Goal: Ask a question: Seek information or help from site administrators or community

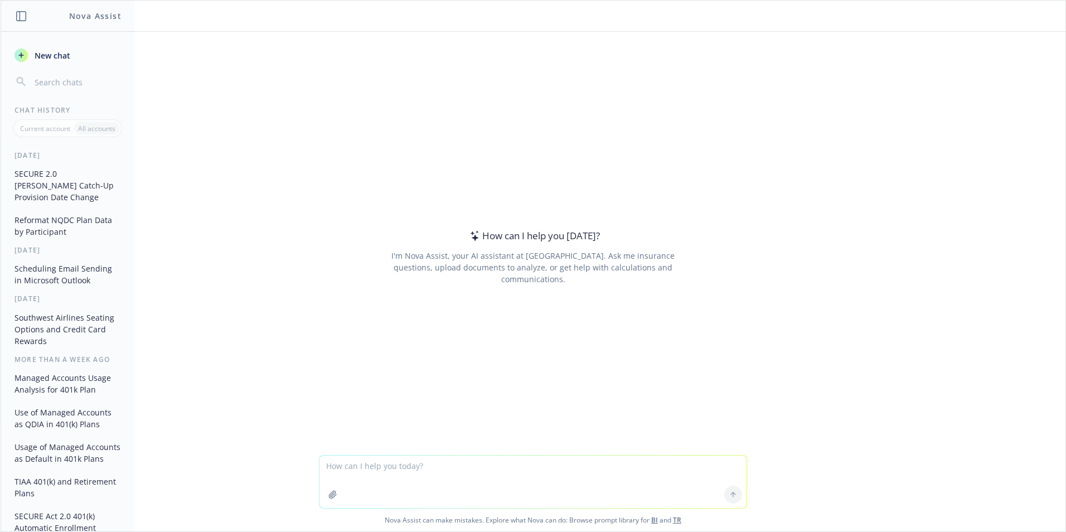
click at [42, 213] on button "Reformat NQDC Plan Data by Participant" at bounding box center [67, 226] width 115 height 30
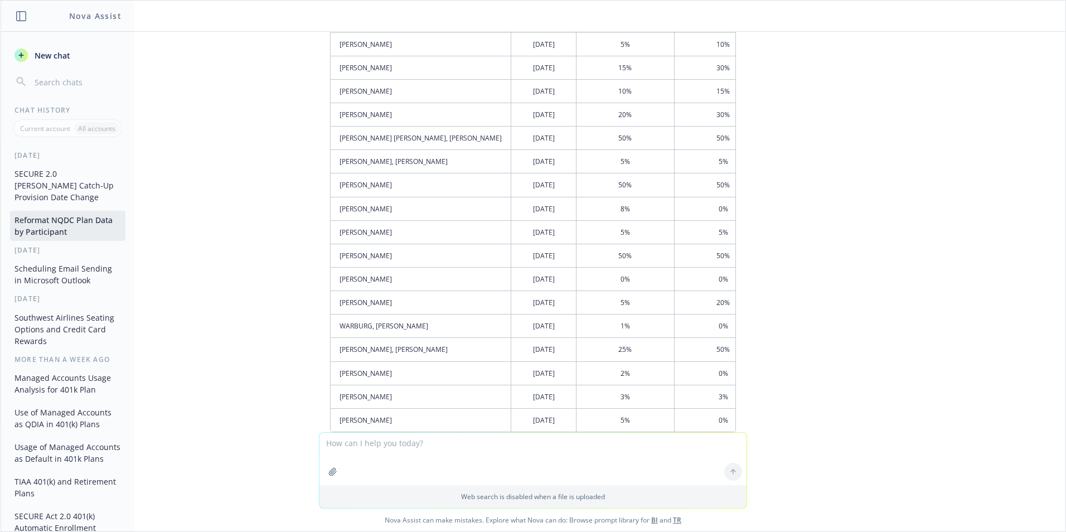
scroll to position [3479, 0]
click at [367, 441] on textarea at bounding box center [532, 459] width 427 height 52
click at [351, 443] on textarea at bounding box center [532, 459] width 427 height 52
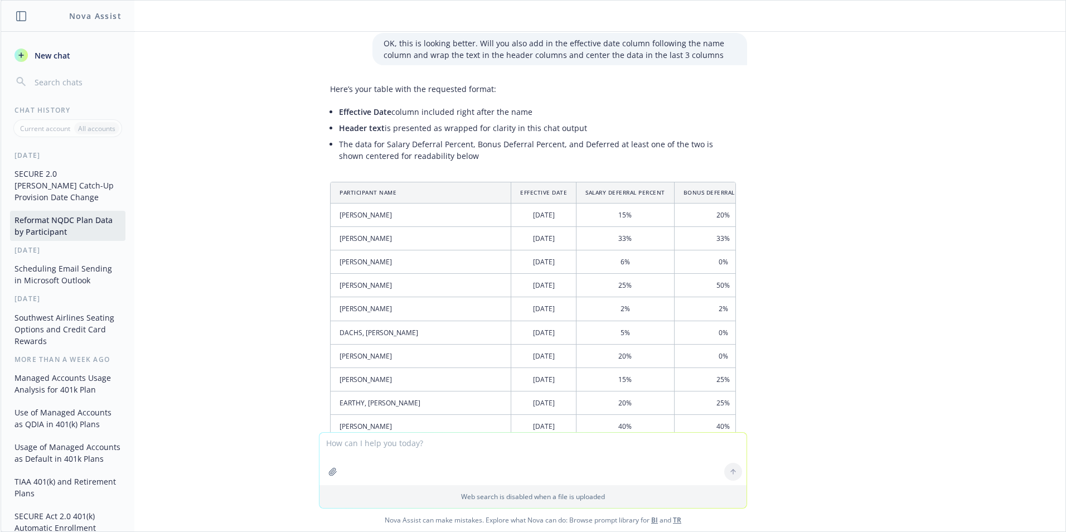
scroll to position [3033, 0]
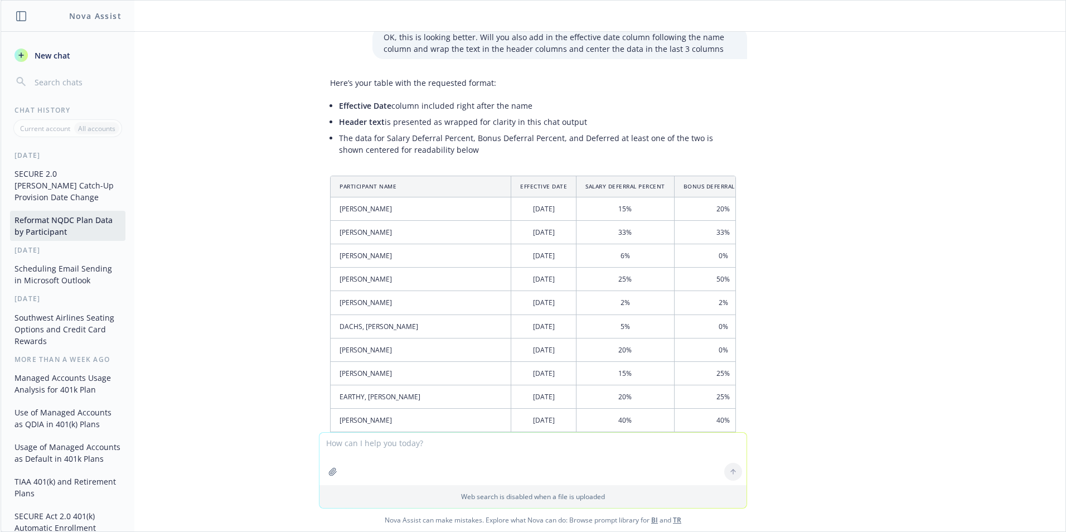
click at [576, 315] on td "5%" at bounding box center [625, 325] width 98 height 23
click at [576, 269] on td "25%" at bounding box center [625, 279] width 98 height 23
click at [576, 201] on td "15%" at bounding box center [625, 208] width 98 height 23
click at [344, 391] on textarea at bounding box center [532, 406] width 427 height 52
click at [624, 387] on textarea "I have a new spreadsheet that is similar to the 2024 spreadsheet we completed" at bounding box center [532, 406] width 427 height 52
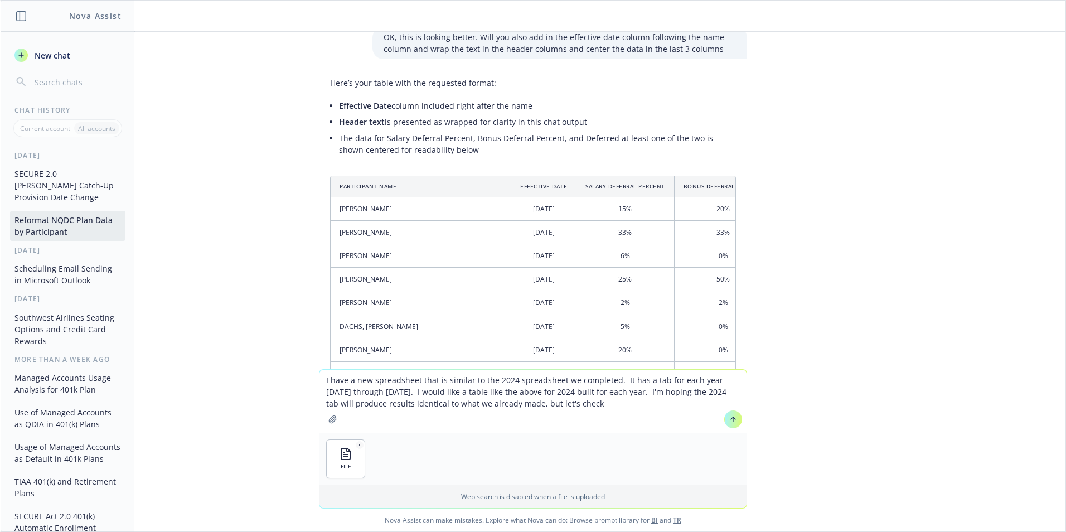
type textarea "I have a new spreadsheet that is similar to the 2024 spreadsheet we completed. …"
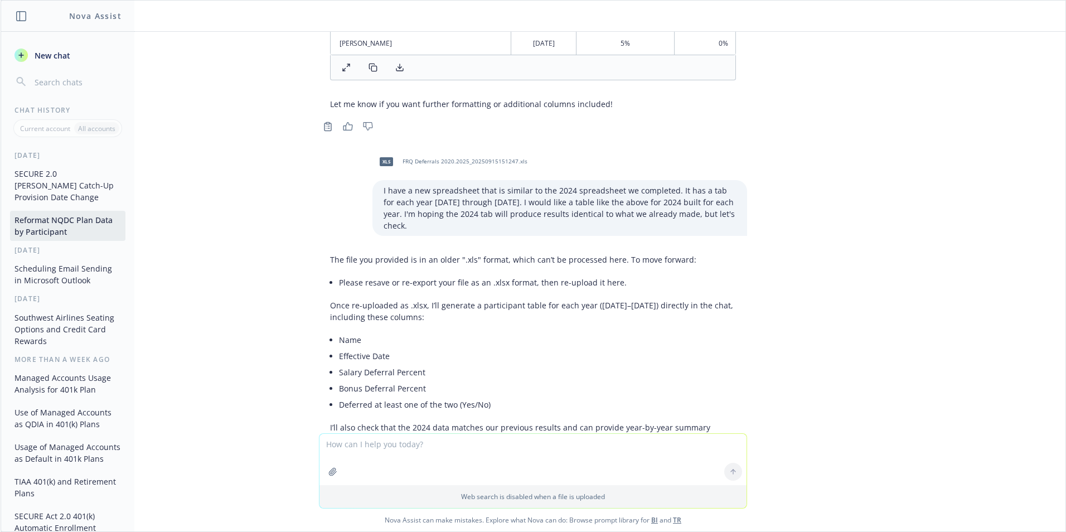
scroll to position [3913, 0]
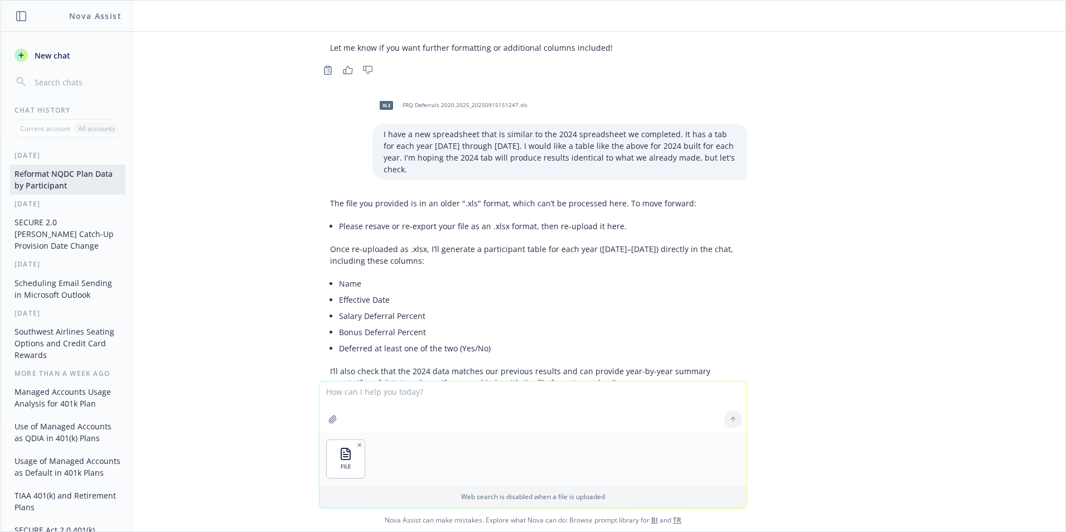
click at [343, 392] on textarea at bounding box center [532, 406] width 427 height 51
type textarea "try this one"
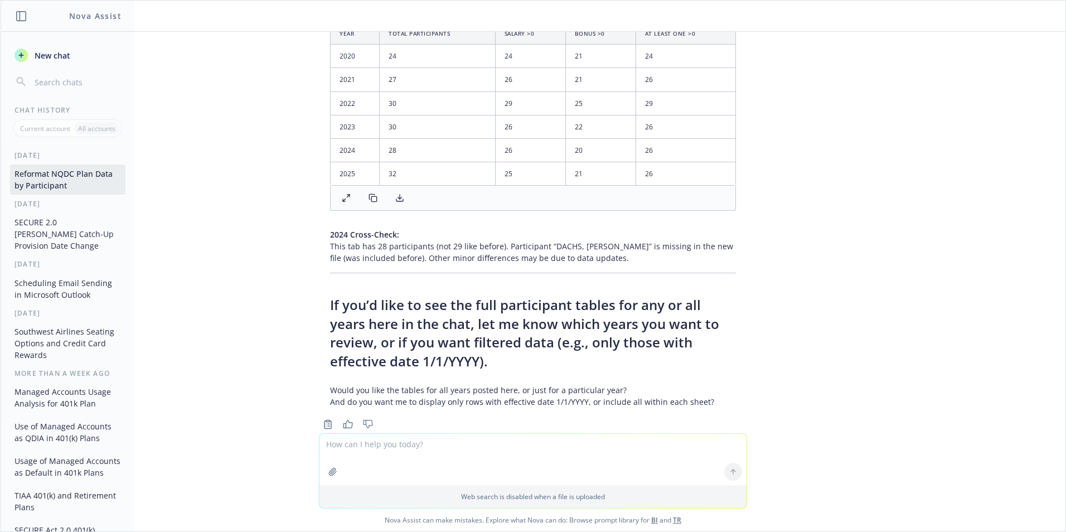
scroll to position [4480, 0]
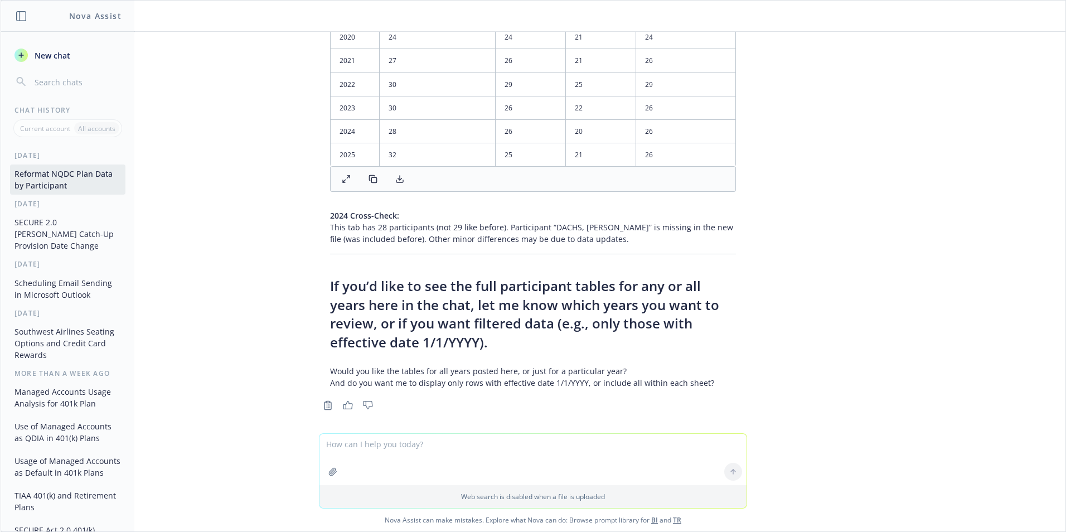
click at [378, 443] on textarea at bounding box center [532, 459] width 427 height 51
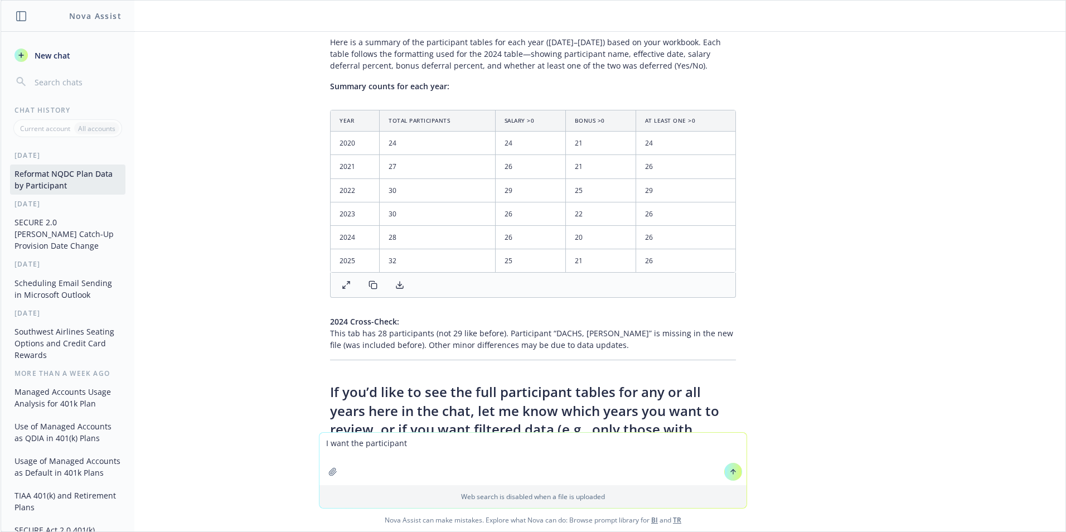
scroll to position [4312, 0]
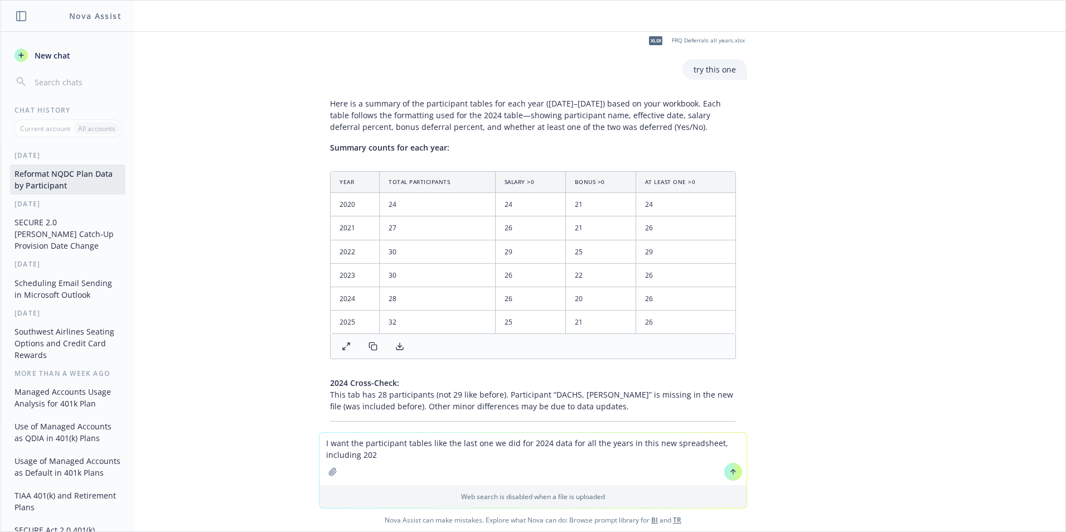
type textarea "I want the participant tables like the last one we did for 2024 data for all th…"
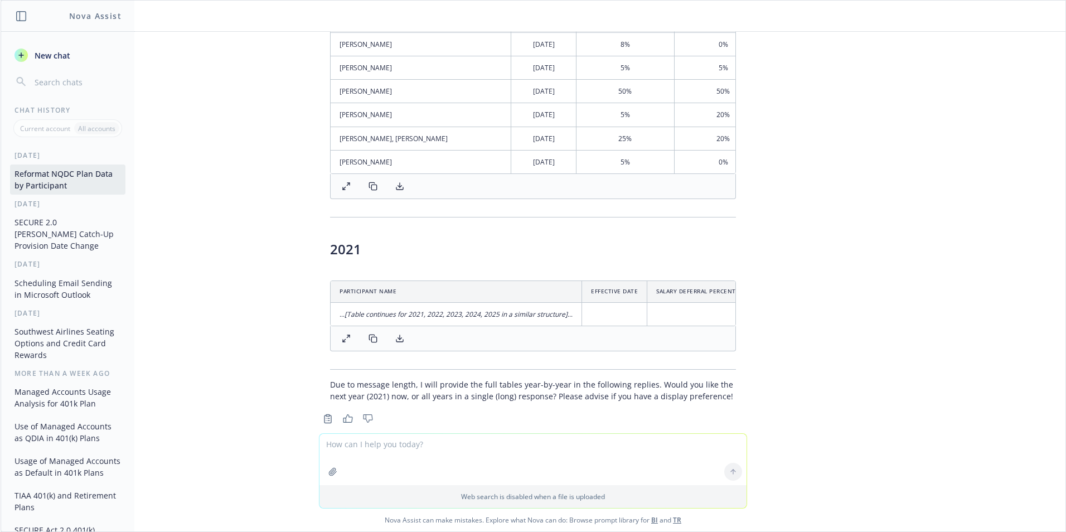
scroll to position [5625, 0]
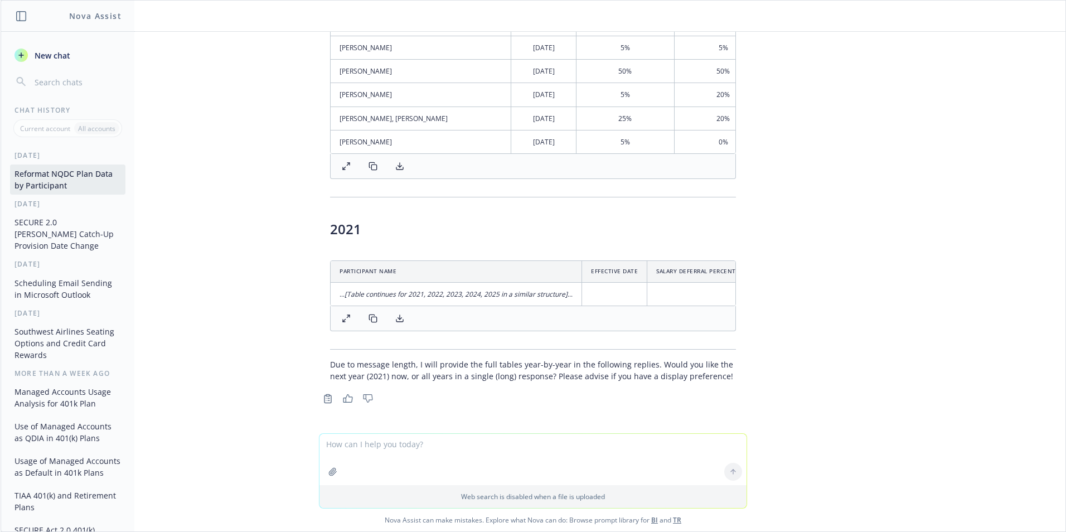
click at [365, 445] on textarea at bounding box center [532, 459] width 427 height 51
type textarea "provide each year separately"
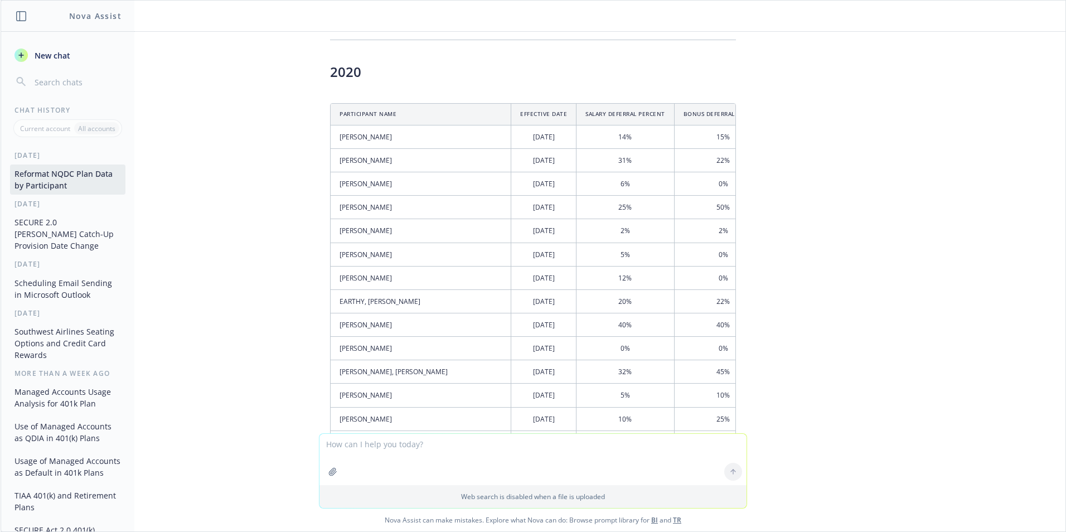
scroll to position [6054, 0]
click at [331, 125] on th "Participant Name" at bounding box center [421, 114] width 181 height 21
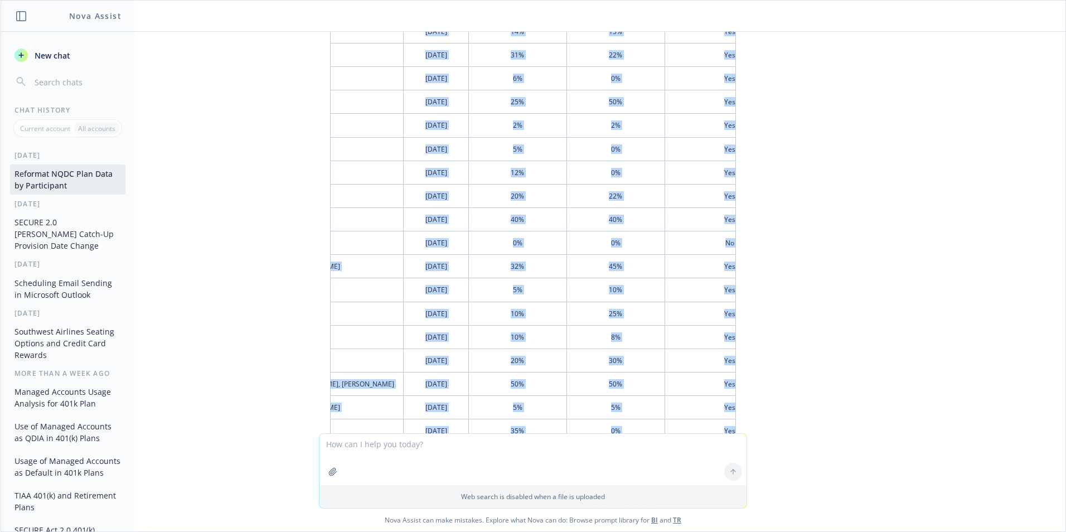
scroll to position [6444, 0]
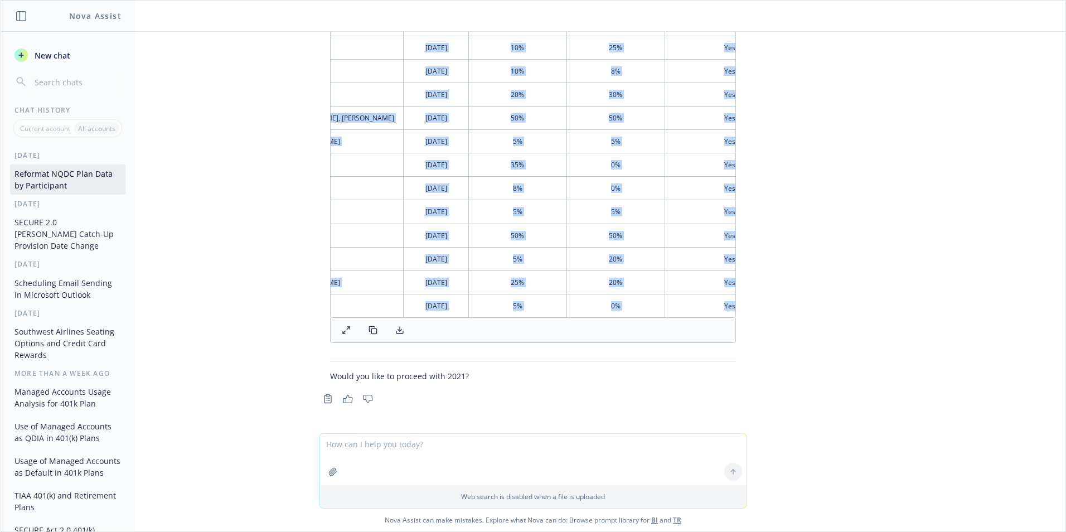
drag, startPoint x: 327, startPoint y: 123, endPoint x: 711, endPoint y: 299, distance: 422.8
click at [711, 299] on table "Participant Name Effective Date Salary Deferral Percent Bonus Deferral Percent …" at bounding box center [508, 24] width 571 height 585
copy table "Participant Name Effective Date Salary Deferral Percent Bonus Deferral Percent …"
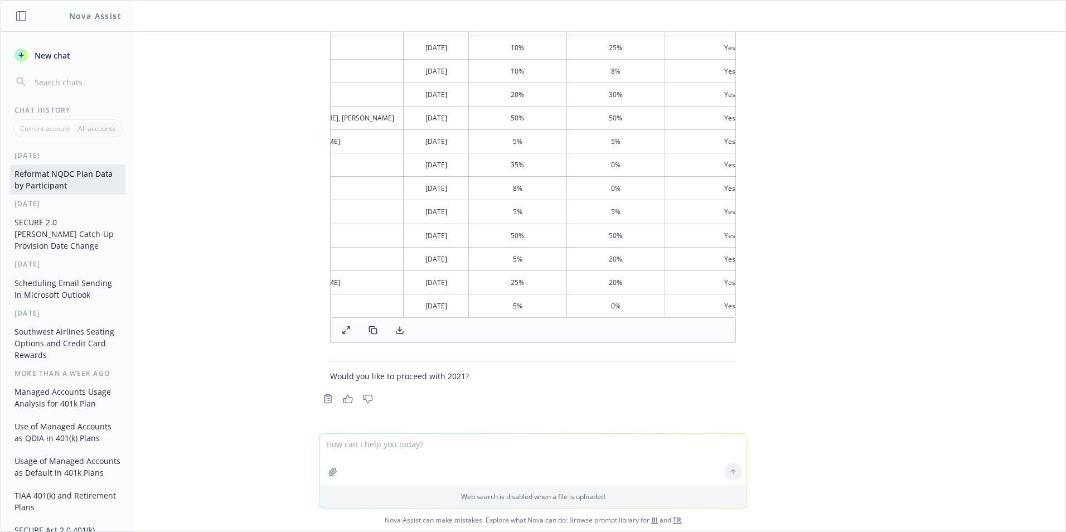
click at [365, 438] on textarea at bounding box center [532, 459] width 427 height 51
type textarea "yes"
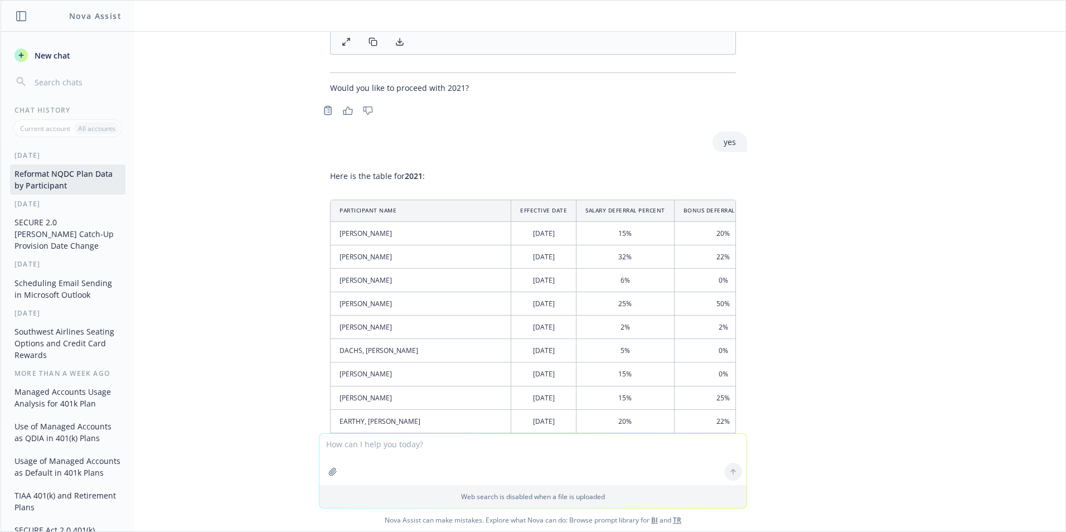
scroll to position [6712, 0]
click at [339, 247] on td "[PERSON_NAME]" at bounding box center [421, 235] width 181 height 23
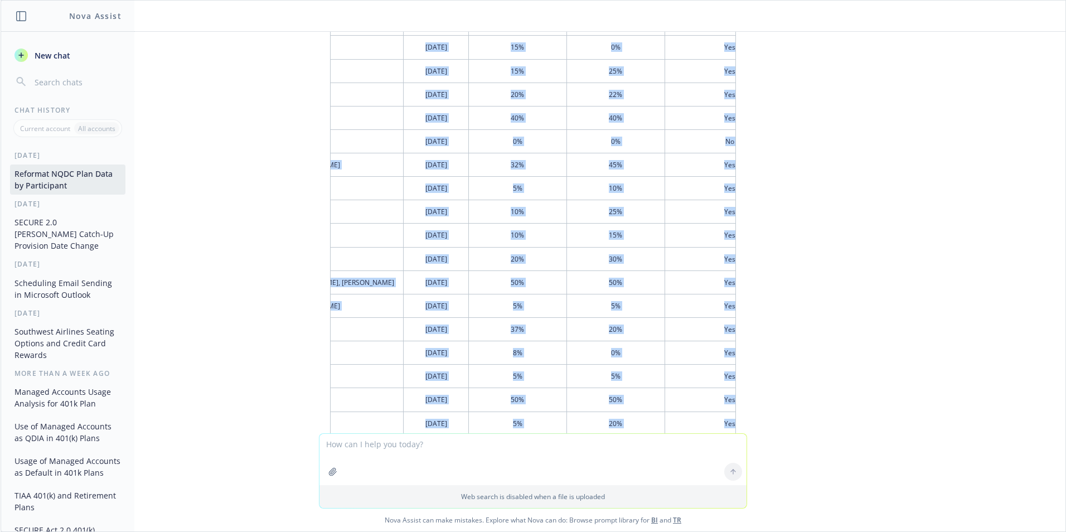
scroll to position [7269, 0]
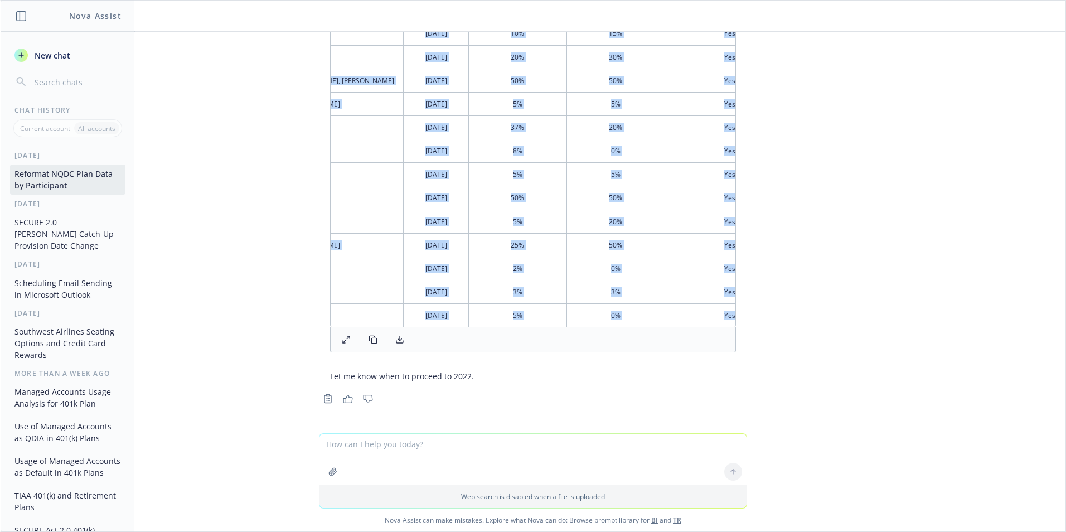
drag, startPoint x: 333, startPoint y: 254, endPoint x: 691, endPoint y: 310, distance: 362.2
click at [691, 310] on tbody "[PERSON_NAME] [DATE] 15% 20% Yes [PERSON_NAME] [DATE] 32% 22% Yes [PERSON_NAME]…" at bounding box center [508, 10] width 571 height 634
copy tbody "[PERSON_NAME] [DATE] 15% 20% Yes [PERSON_NAME] [DATE] 32% 22% Yes [PERSON_NAME]…"
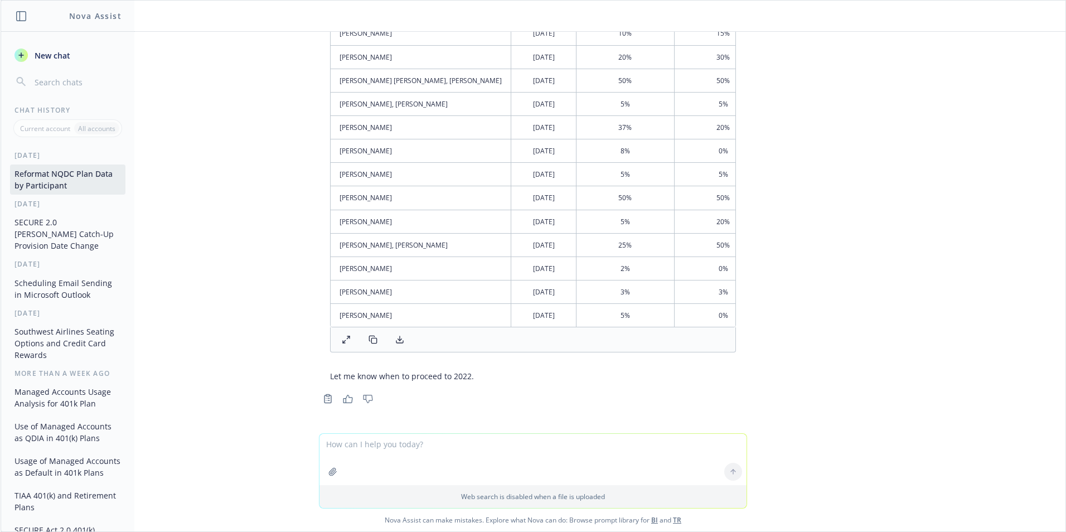
click at [350, 444] on textarea at bounding box center [532, 459] width 427 height 51
type textarea "Yes"
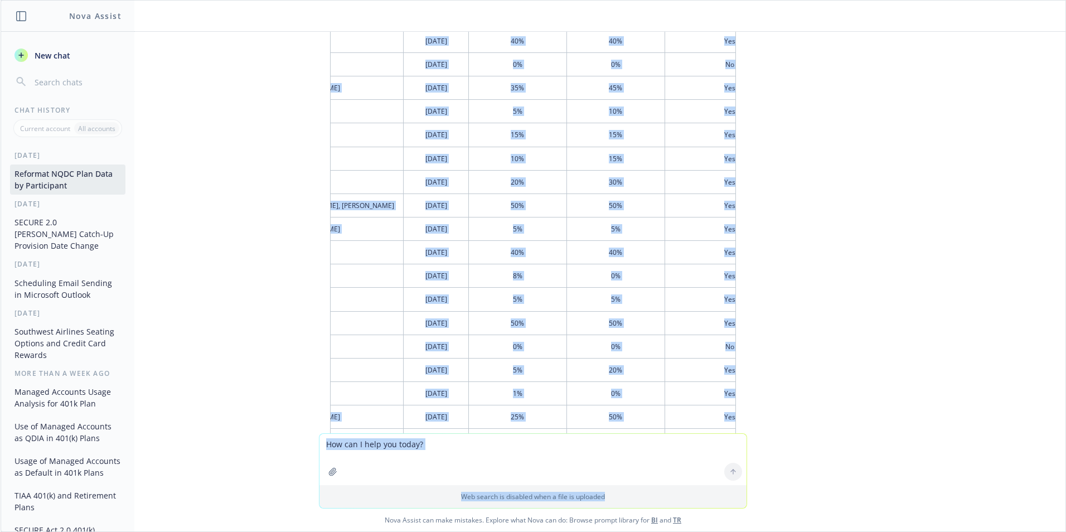
scroll to position [8141, 0]
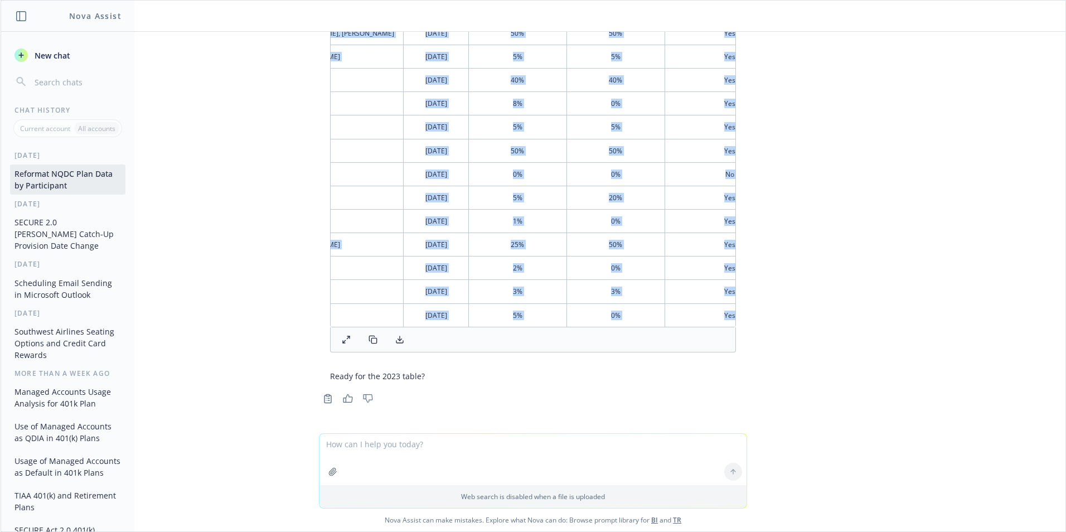
drag, startPoint x: 332, startPoint y: 318, endPoint x: 718, endPoint y: 307, distance: 386.5
copy tbody "[PERSON_NAME] [DATE] 15% 20% Yes [PERSON_NAME] [DATE] 33% 33% Yes [PERSON_NAME]…"
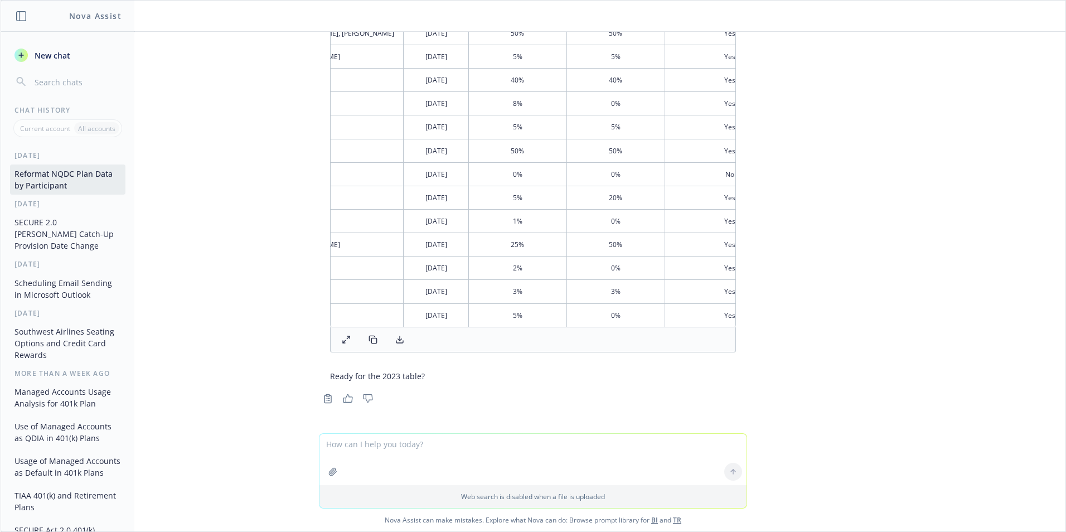
click at [368, 439] on textarea at bounding box center [532, 459] width 427 height 51
type textarea "Yes"
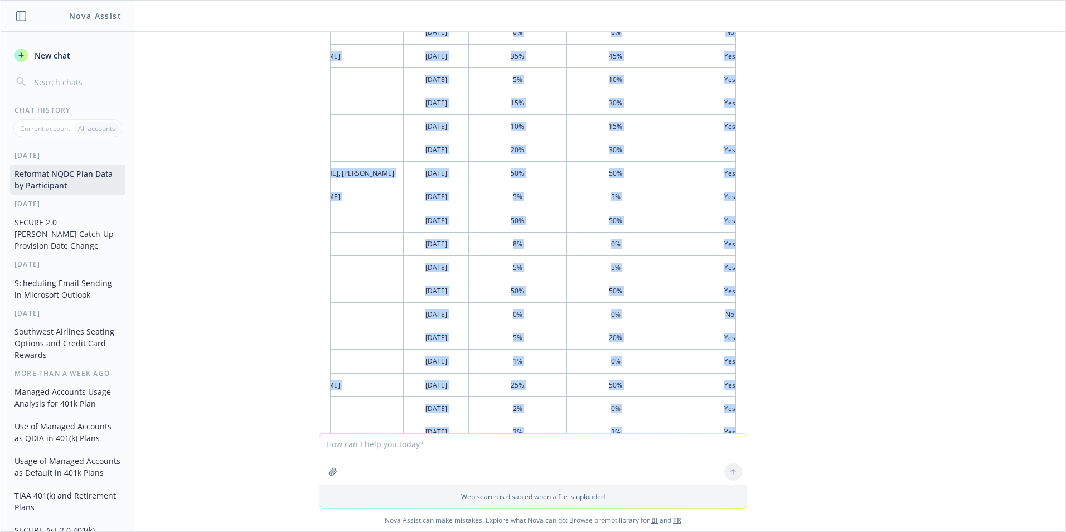
scroll to position [9013, 0]
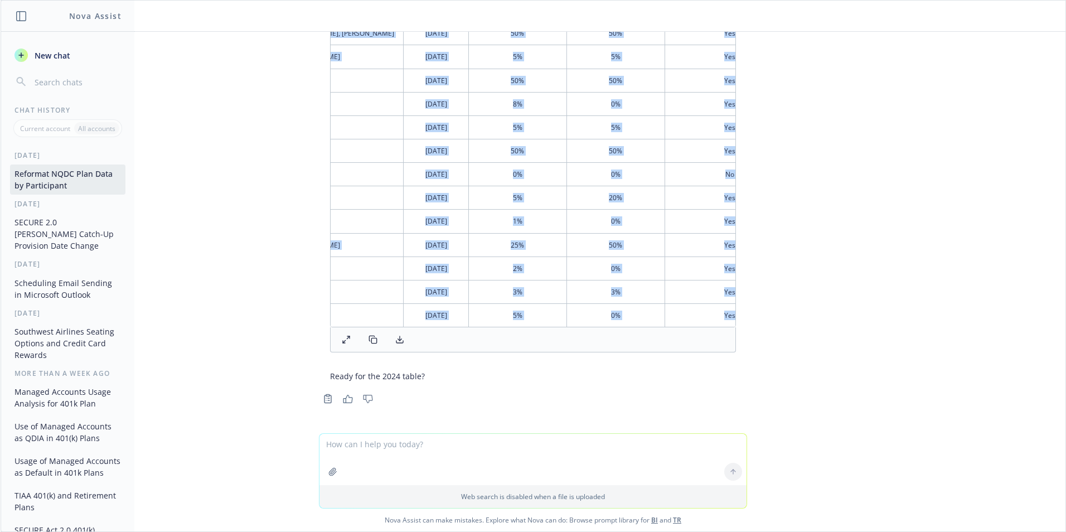
drag, startPoint x: 332, startPoint y: 149, endPoint x: 694, endPoint y: 307, distance: 395.0
copy tbody "[PERSON_NAME] [DATE] 15% 20% Yes [PERSON_NAME] [DATE] 33% 33% Yes [PERSON_NAME]…"
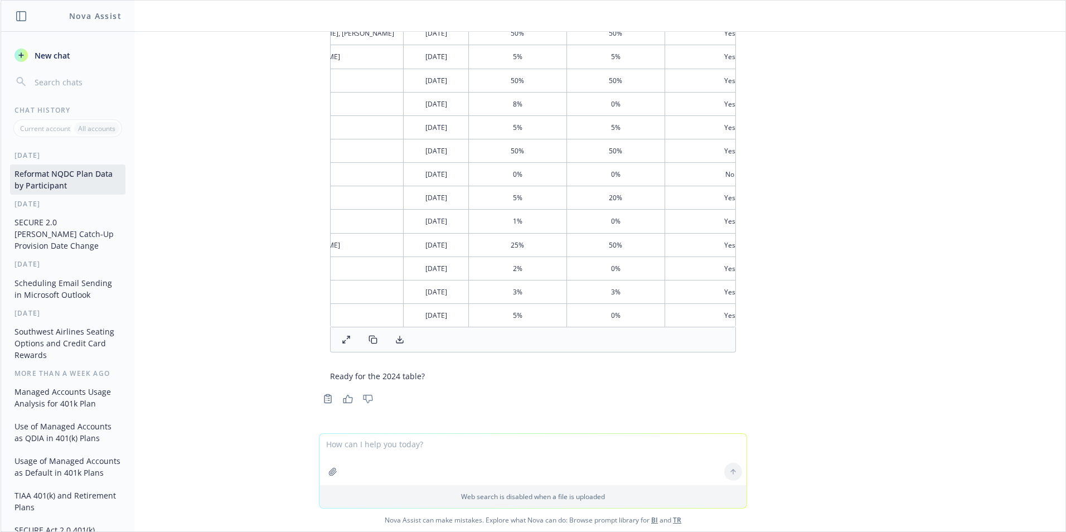
click at [357, 445] on textarea at bounding box center [532, 459] width 427 height 51
type textarea "Yes"
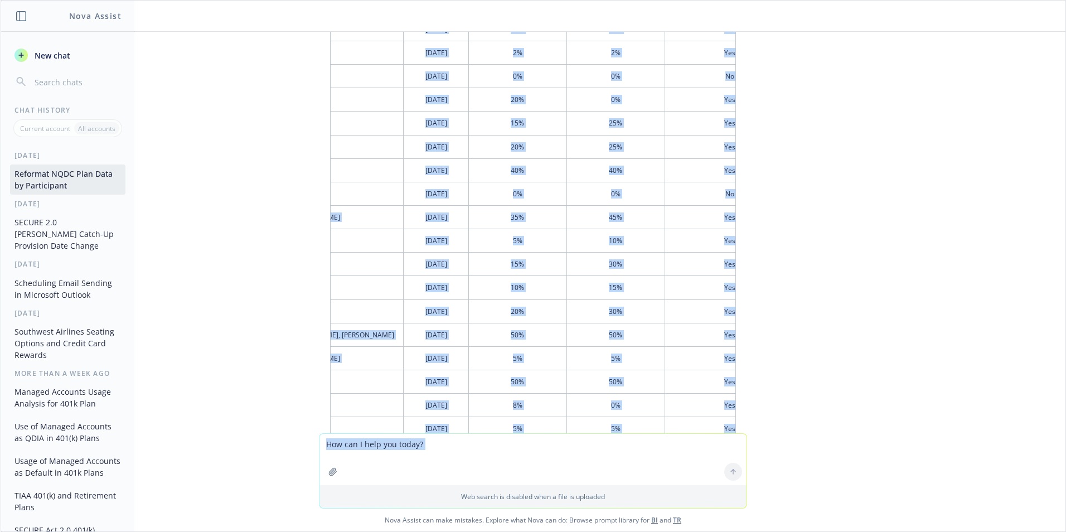
scroll to position [9862, 0]
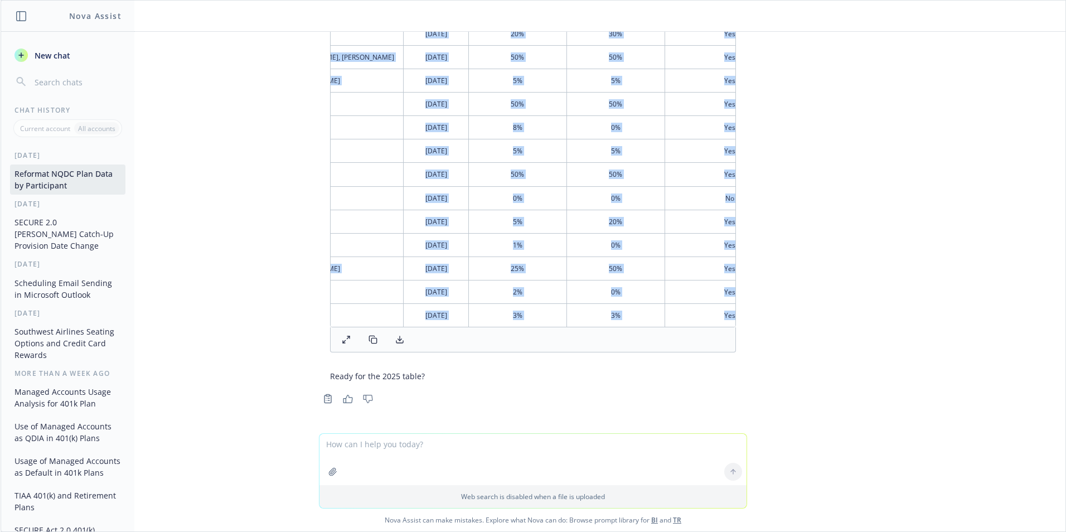
drag, startPoint x: 331, startPoint y: 230, endPoint x: 707, endPoint y: 302, distance: 383.2
copy tbody "[PERSON_NAME] [DATE] 15% 20% Yes [PERSON_NAME] [DATE] 33% 33% Yes [PERSON_NAME]…"
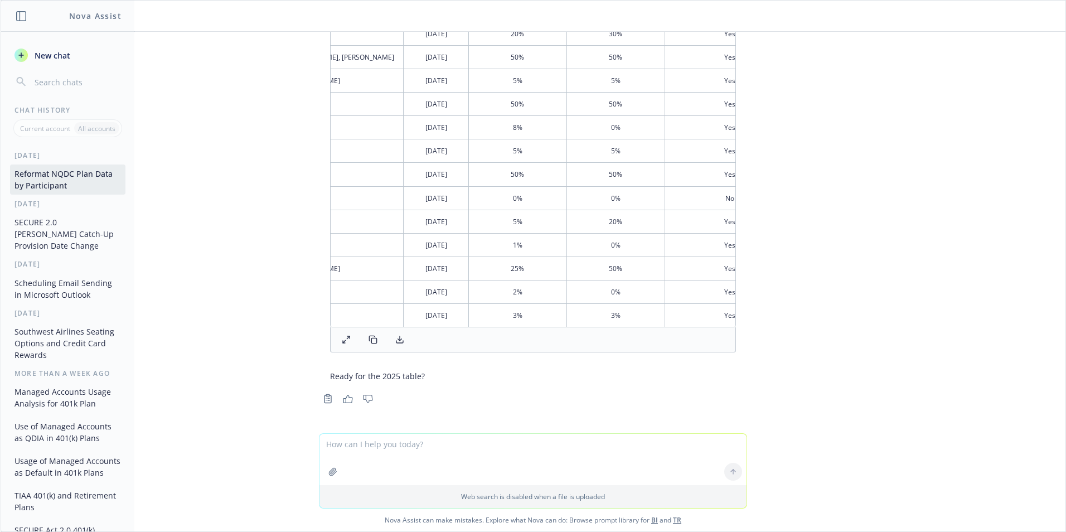
click at [386, 441] on textarea at bounding box center [532, 459] width 427 height 51
type textarea "Yes"
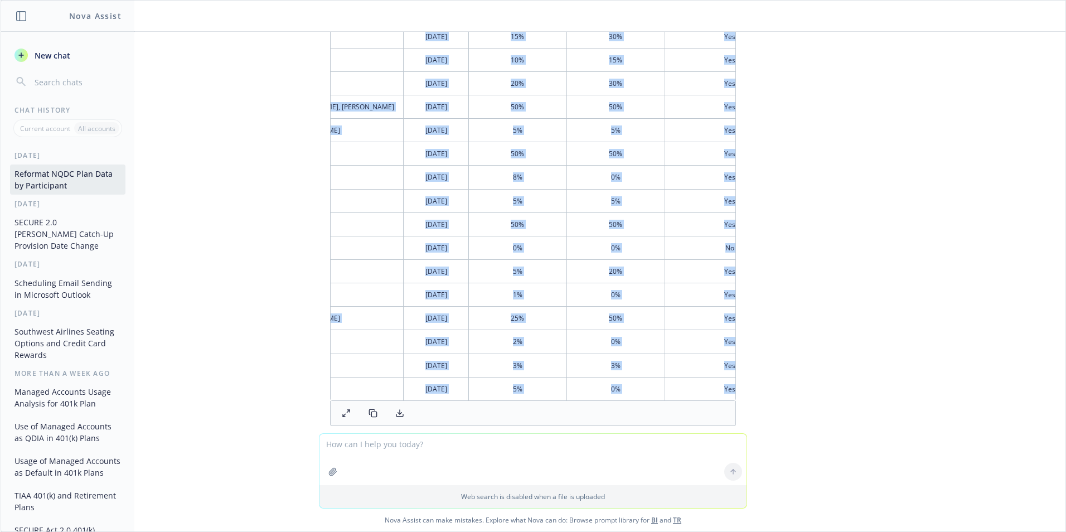
scroll to position [10734, 0]
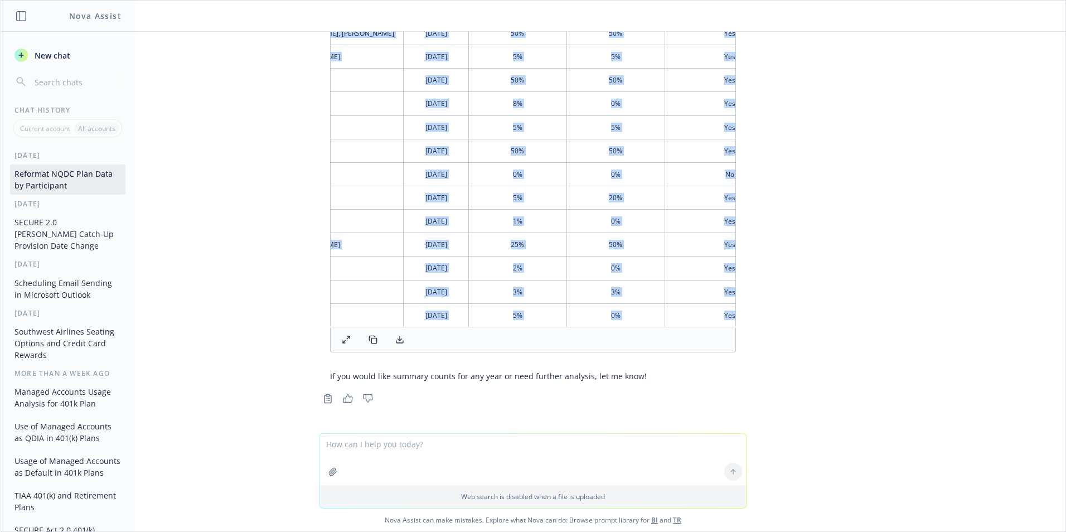
drag, startPoint x: 332, startPoint y: 318, endPoint x: 710, endPoint y: 305, distance: 378.2
drag, startPoint x: 376, startPoint y: 167, endPoint x: 420, endPoint y: 178, distance: 45.3
copy tbody "[PERSON_NAME] [DATE] 15% 20% Yes [PERSON_NAME] [DATE] 33% 33% Yes [PERSON_NAME]…"
